Goal: Find specific page/section: Find specific page/section

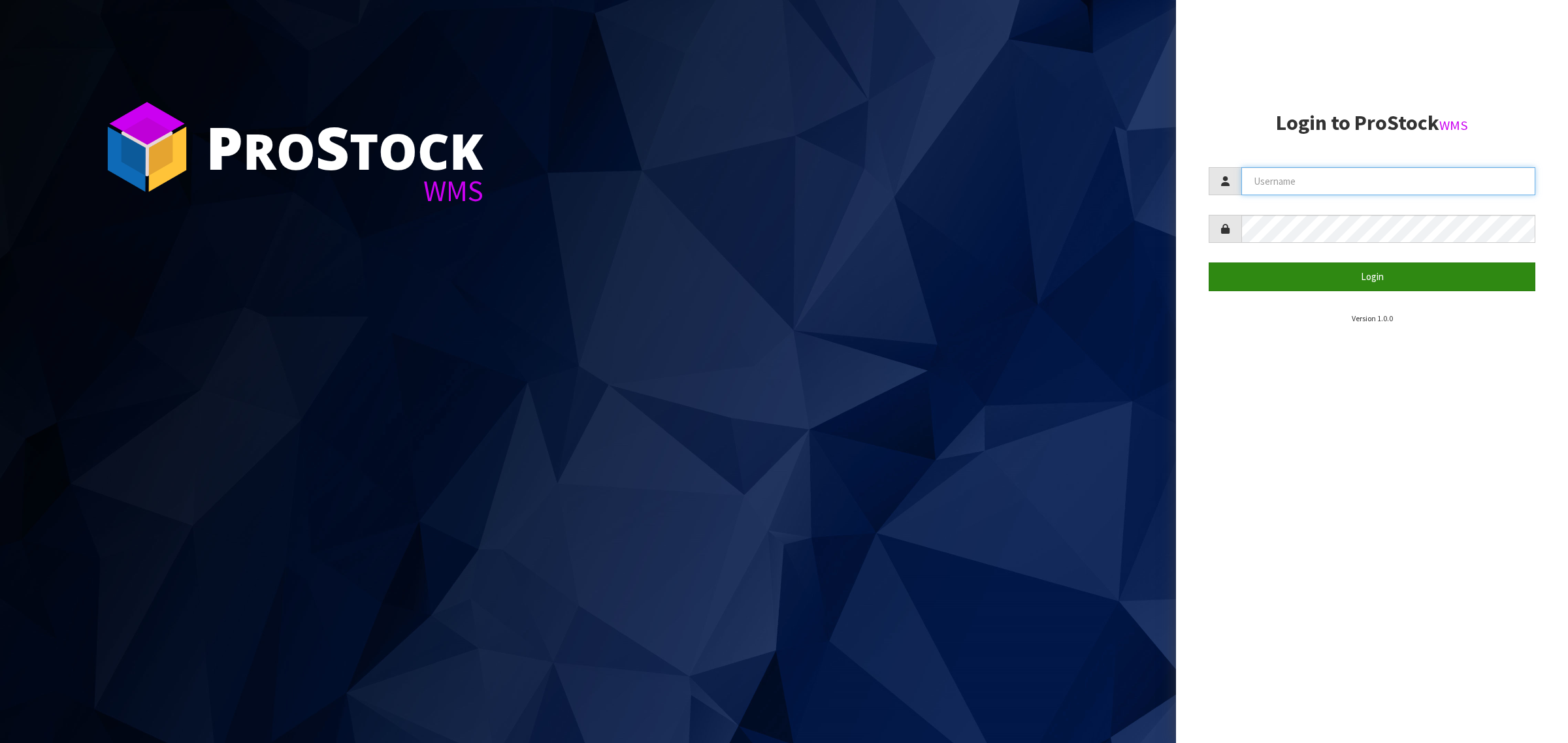
type input "[PERSON_NAME][EMAIL_ADDRESS][DOMAIN_NAME]"
click at [1287, 277] on button "Login" at bounding box center [1372, 276] width 327 height 28
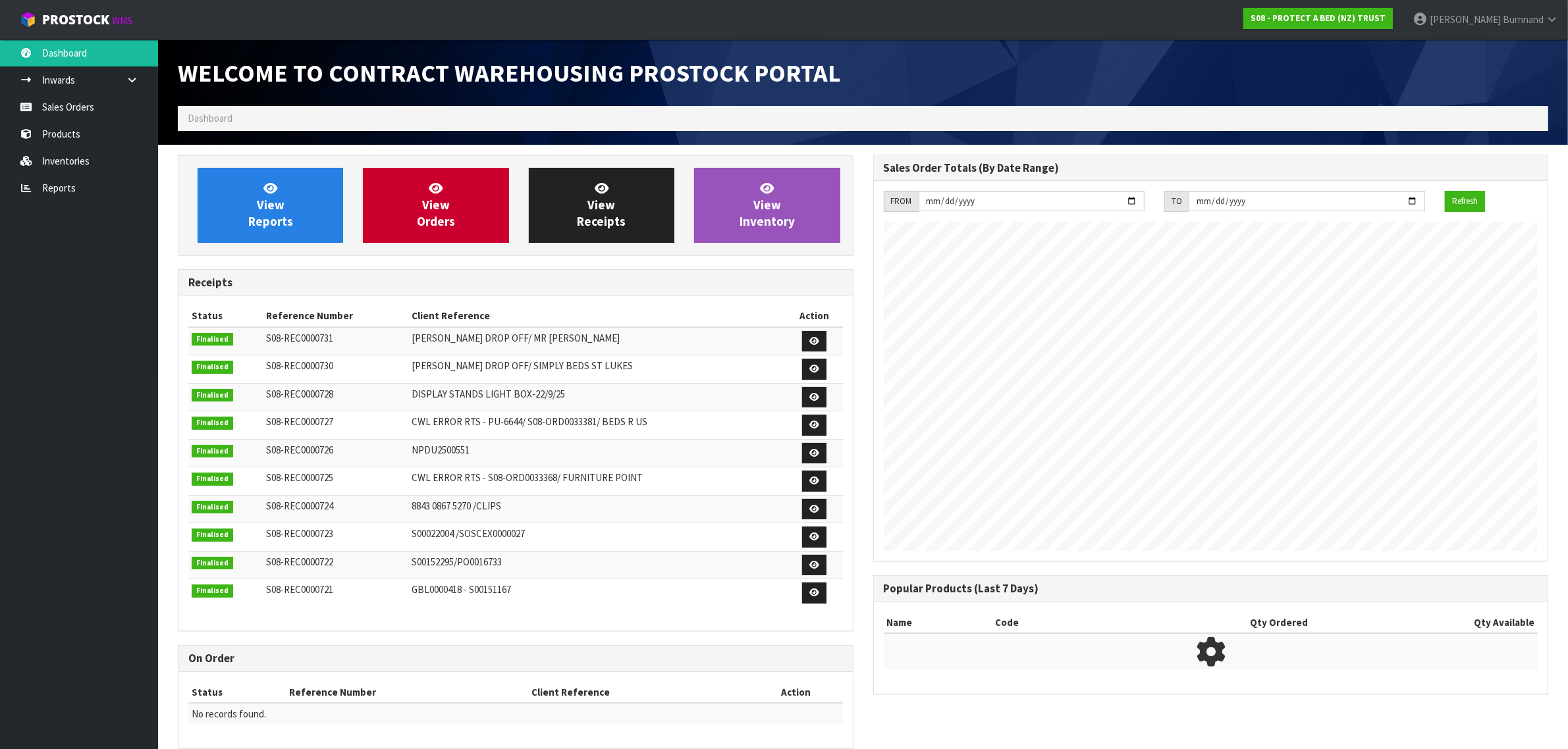
scroll to position [733, 695]
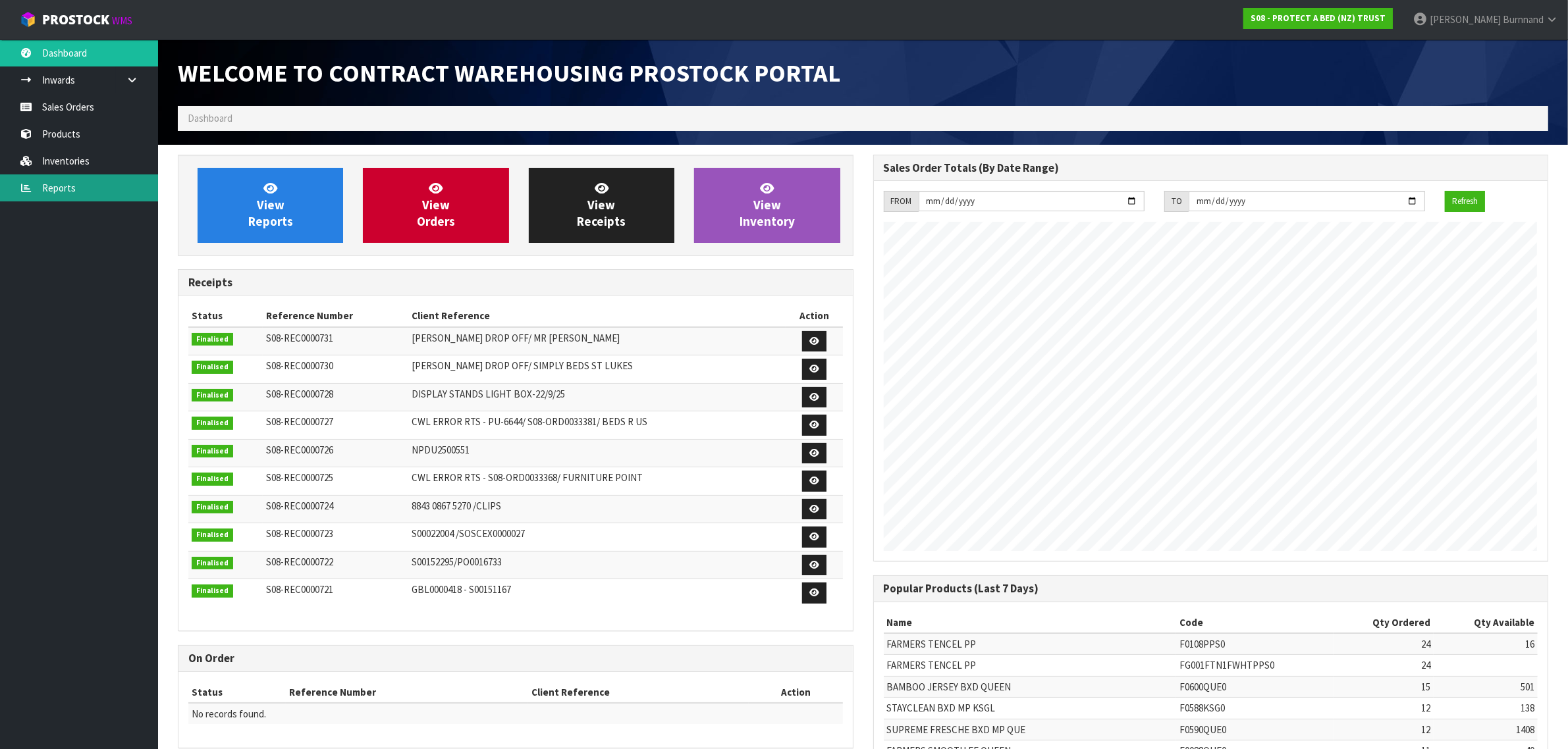
click at [61, 188] on link "Reports" at bounding box center [79, 188] width 158 height 27
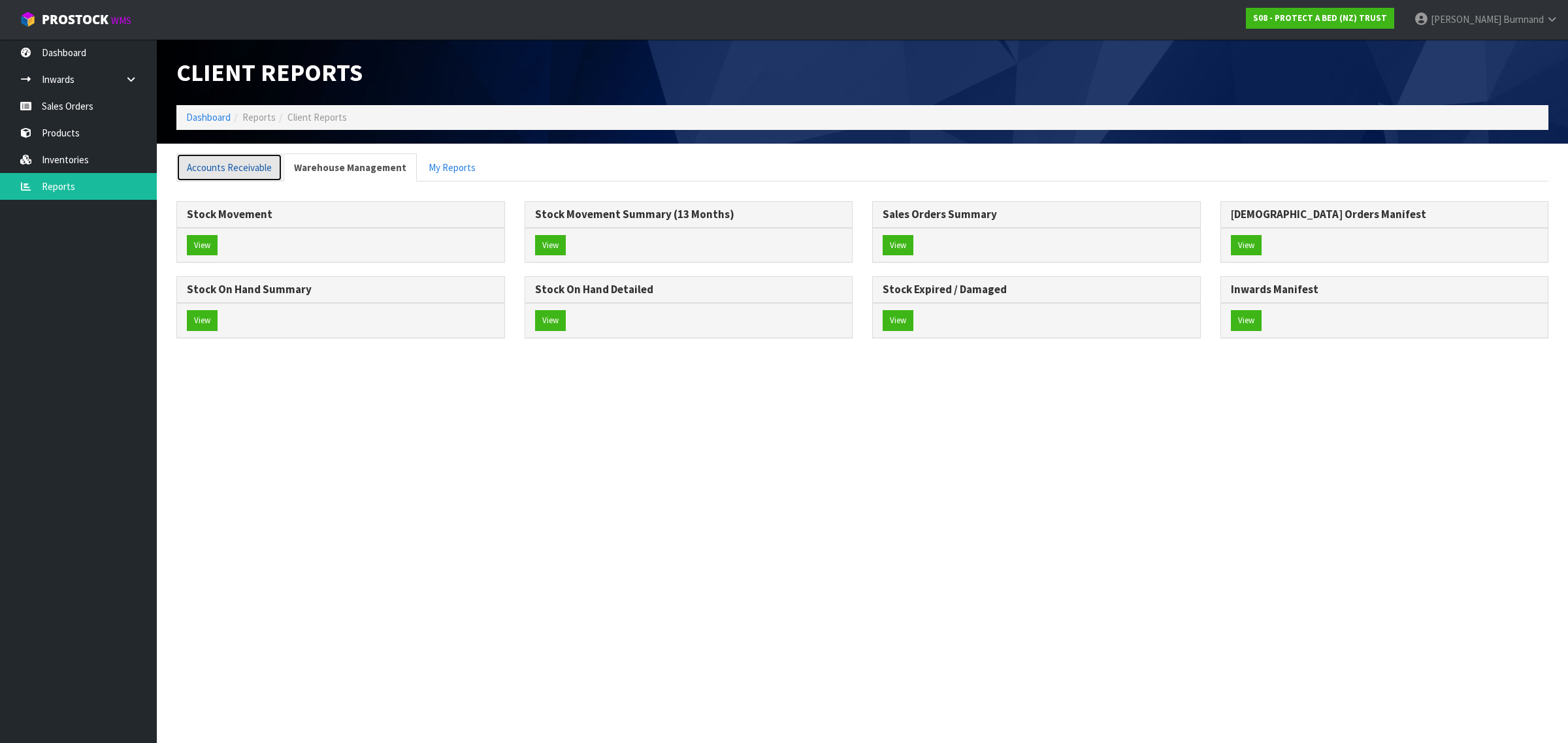
click at [237, 171] on link "Accounts Receivable" at bounding box center [229, 167] width 106 height 28
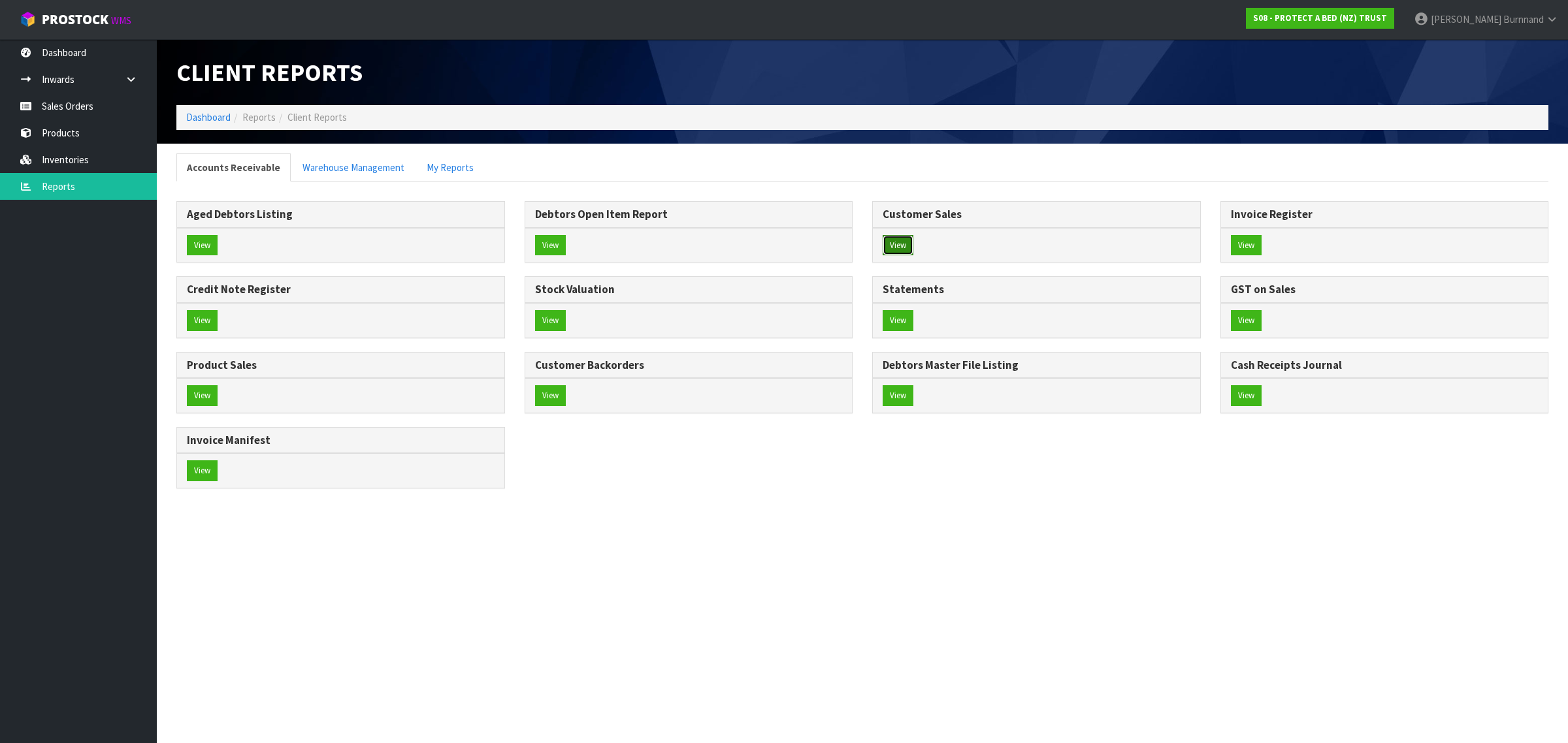
click at [902, 244] on button "View" at bounding box center [898, 245] width 31 height 21
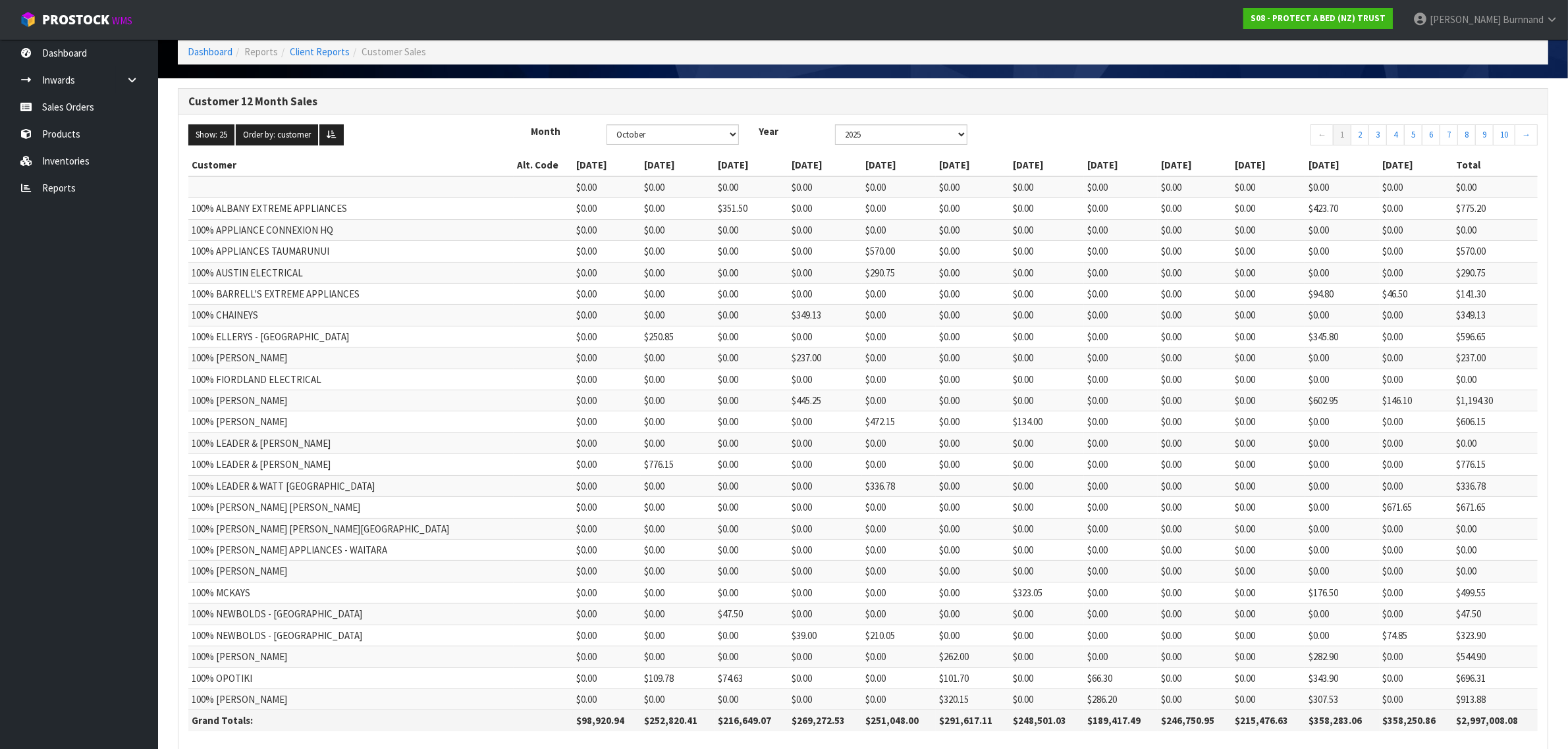
scroll to position [136, 0]
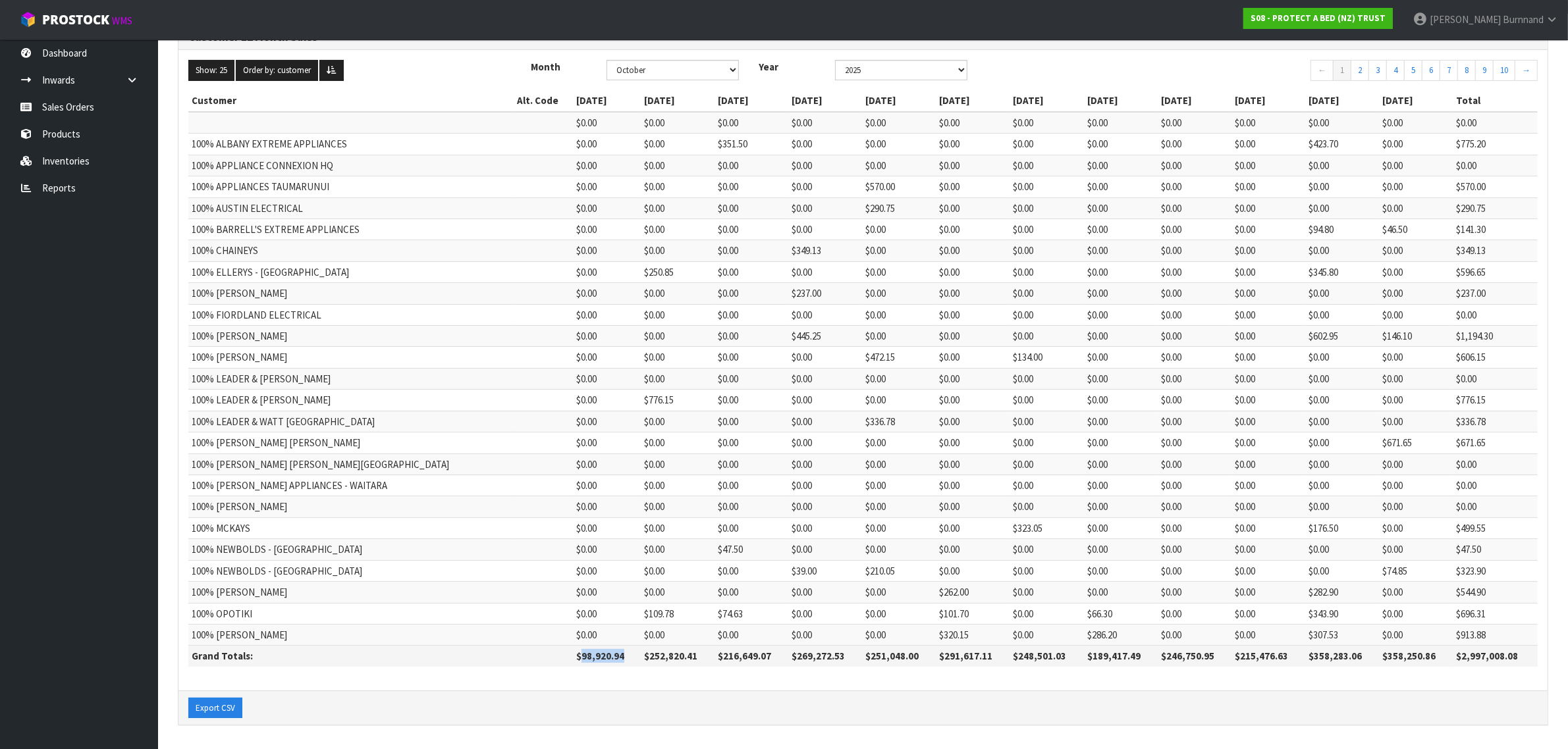
drag, startPoint x: 507, startPoint y: 656, endPoint x: 553, endPoint y: 656, distance: 46.0
click at [573, 656] on th "$98,920.94" at bounding box center [607, 656] width 67 height 21
copy th "98,920.94"
click at [74, 159] on link "Inventories" at bounding box center [79, 161] width 158 height 27
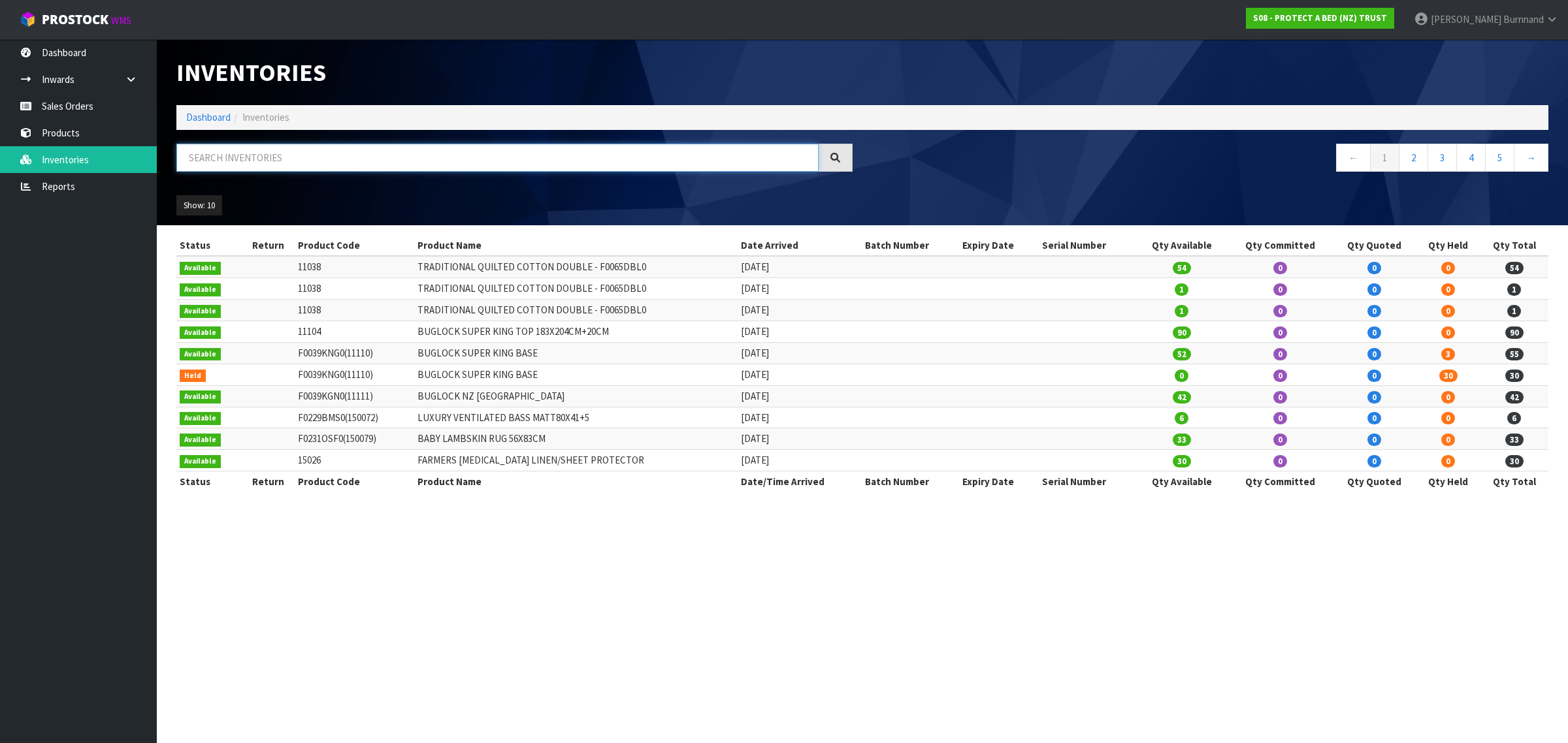
click at [221, 159] on input "text" at bounding box center [497, 157] width 642 height 28
paste input "F0595PPK0"
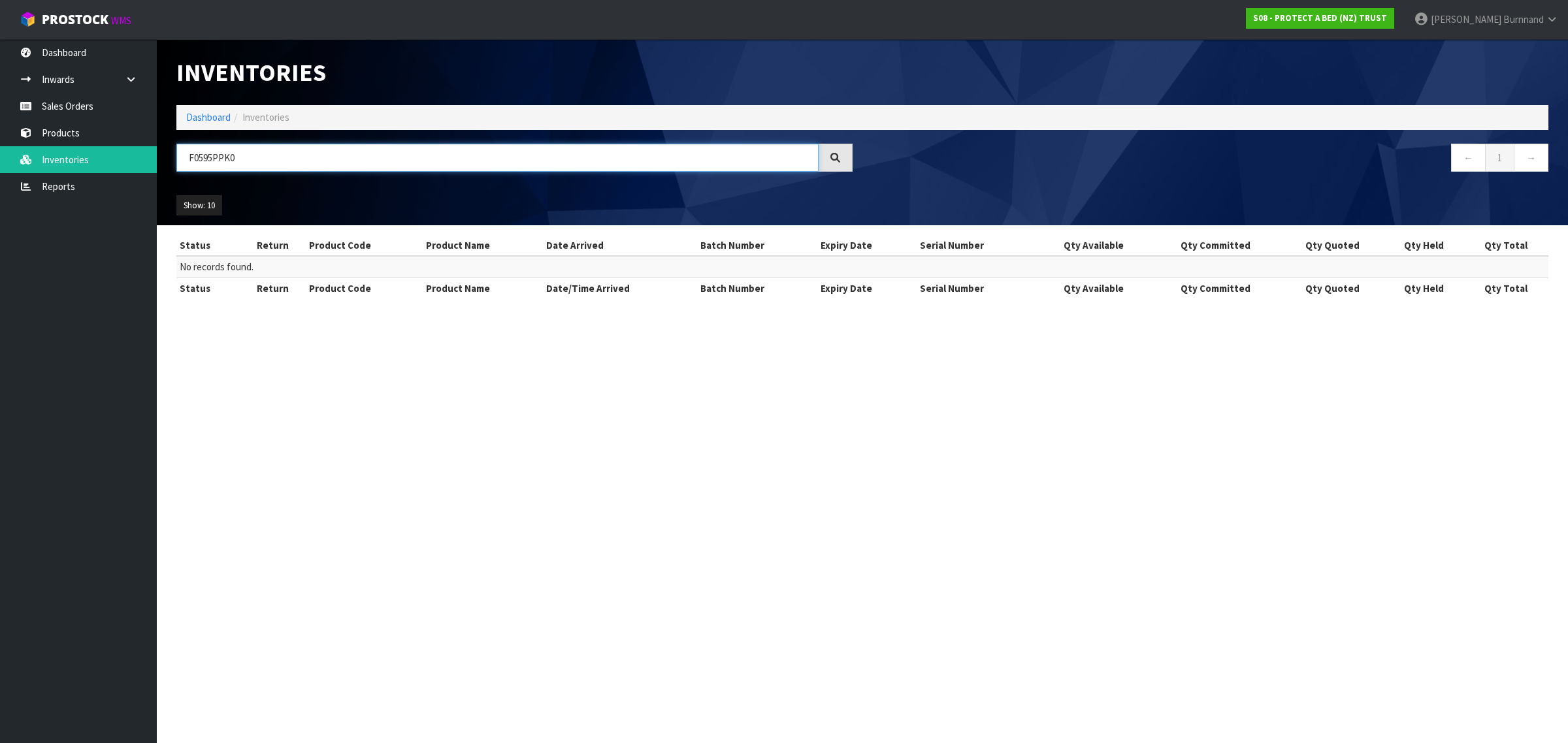
drag, startPoint x: 198, startPoint y: 157, endPoint x: 213, endPoint y: 157, distance: 15.0
click at [213, 157] on input "F0595PPK0" at bounding box center [497, 157] width 642 height 28
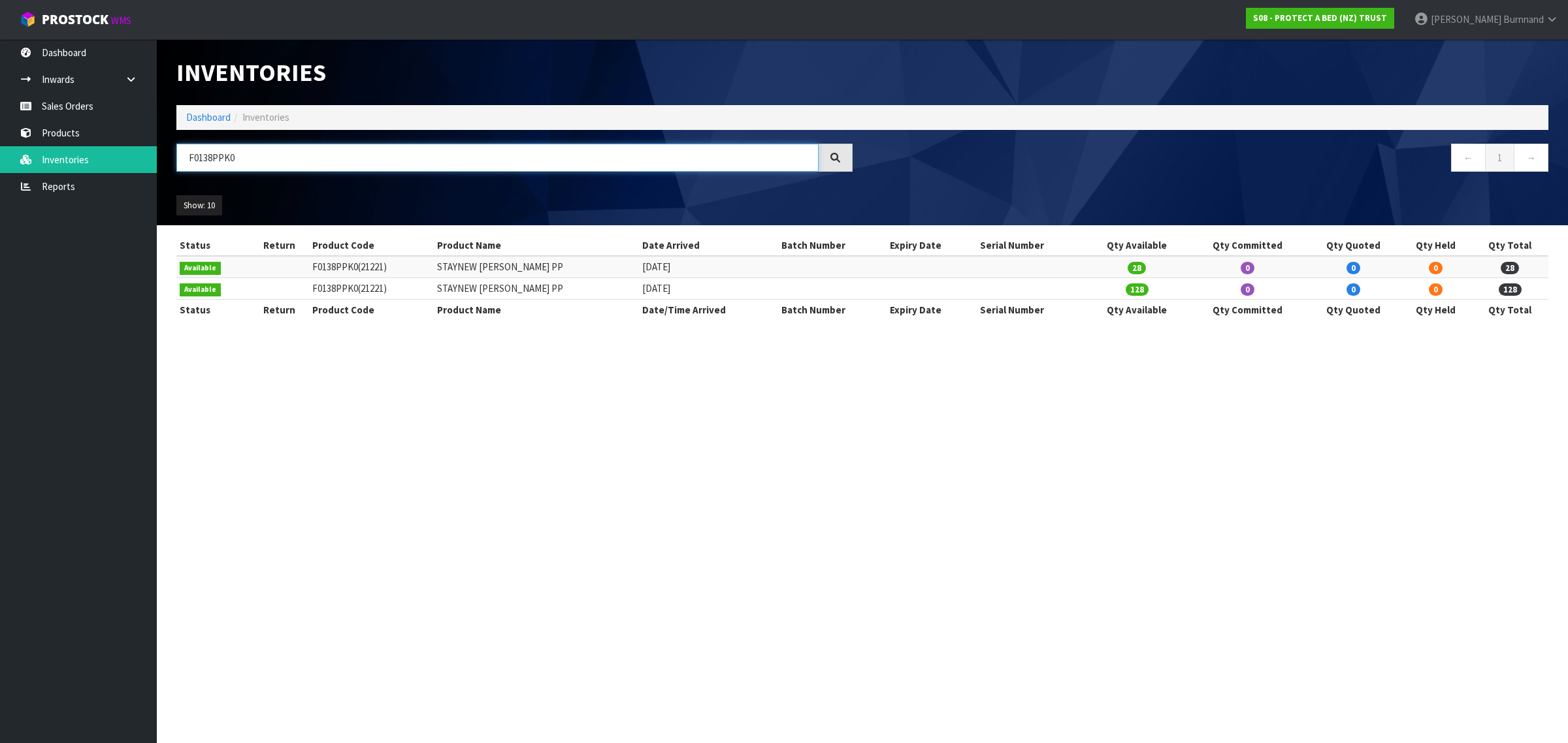
type input "F0138PPK0"
